Goal: Transaction & Acquisition: Purchase product/service

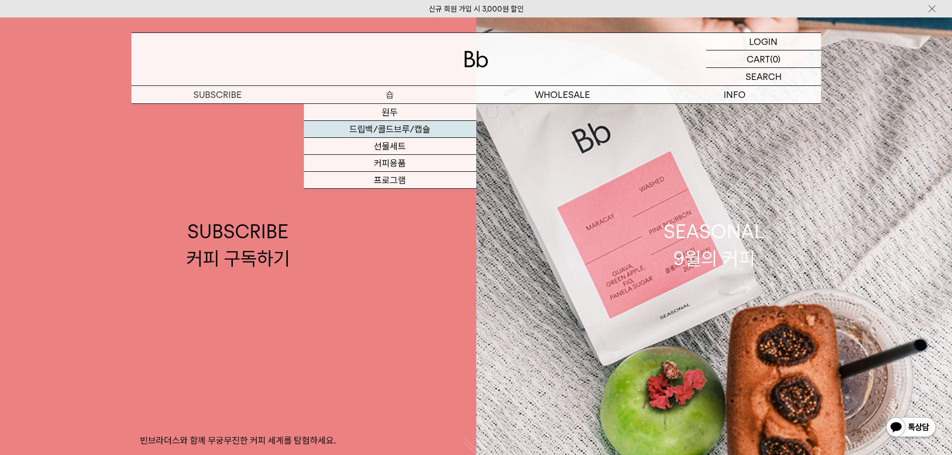
click at [392, 132] on link "드립백/콜드브루/캡슐" at bounding box center [390, 129] width 172 height 17
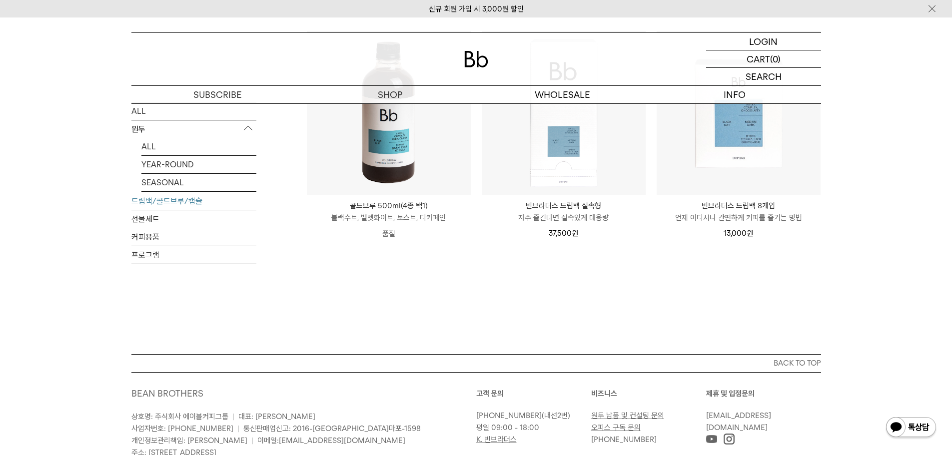
scroll to position [600, 0]
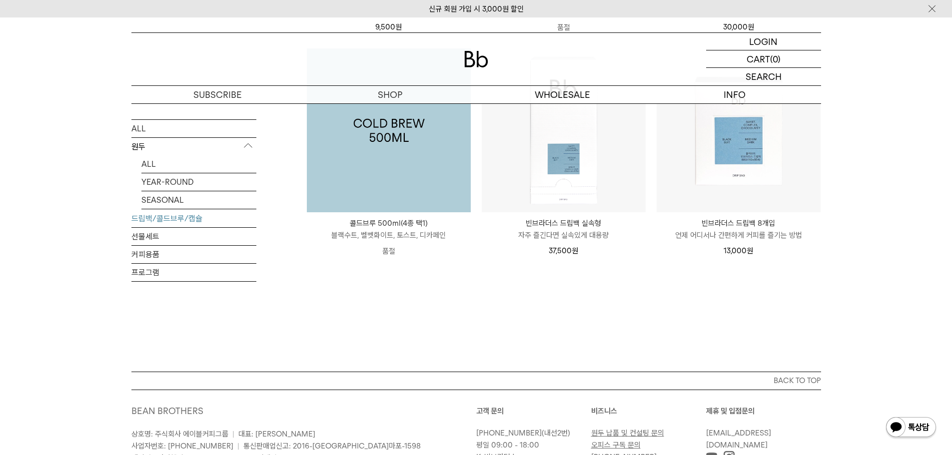
click at [423, 162] on img at bounding box center [389, 130] width 164 height 164
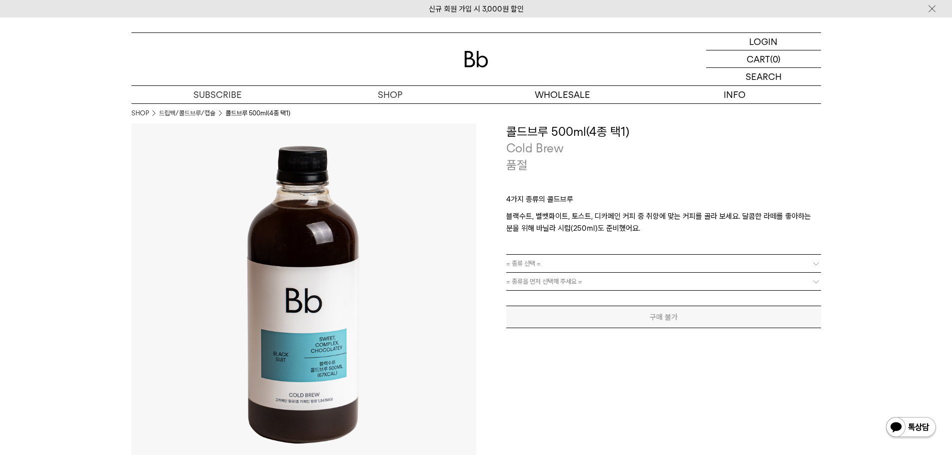
click at [596, 257] on link "= 종류 선택 =" at bounding box center [663, 263] width 315 height 17
click at [594, 262] on link "= 종류 선택 =" at bounding box center [663, 263] width 315 height 17
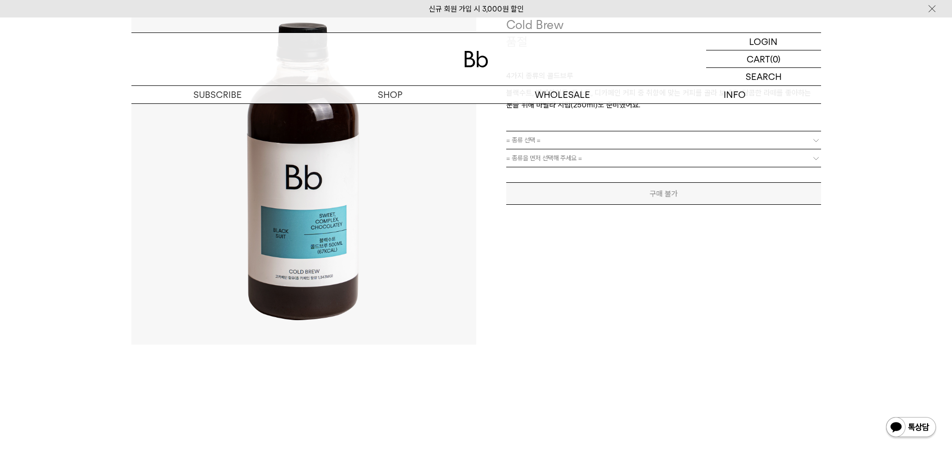
scroll to position [50, 0]
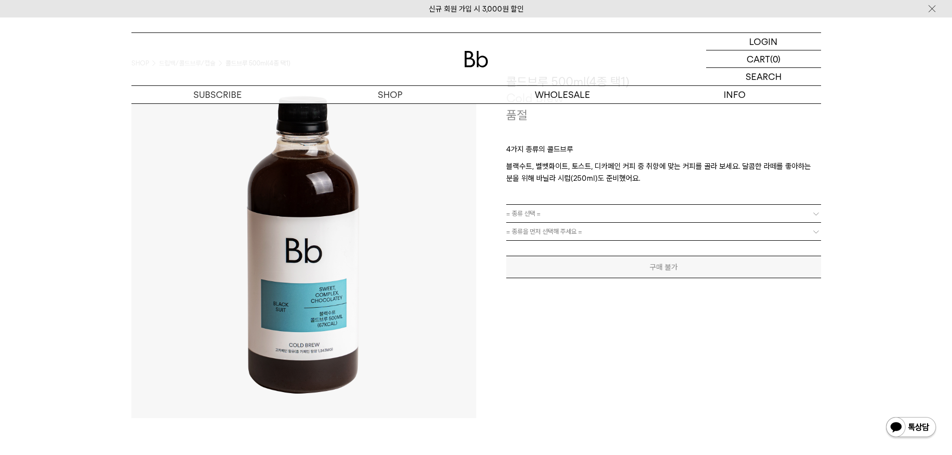
click at [630, 209] on link "= 종류 선택 =" at bounding box center [663, 213] width 315 height 17
